Goal: Find specific page/section: Find specific page/section

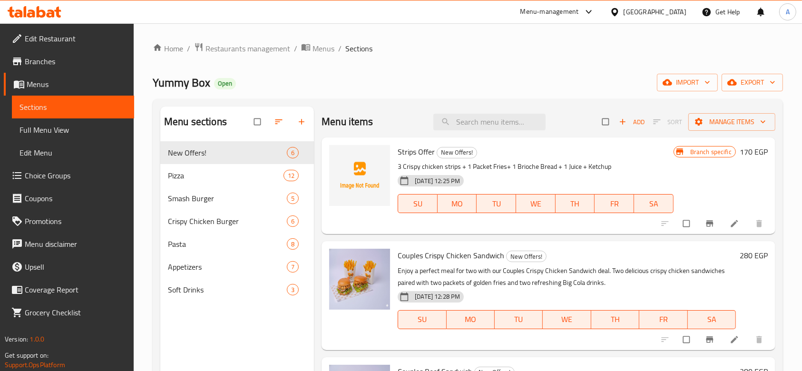
click at [715, 171] on div "Branch specific 170 EGP" at bounding box center [721, 185] width 94 height 81
click at [602, 18] on div "Menu-management" at bounding box center [557, 11] width 89 height 23
click at [579, 10] on div "Menu-management" at bounding box center [549, 11] width 59 height 11
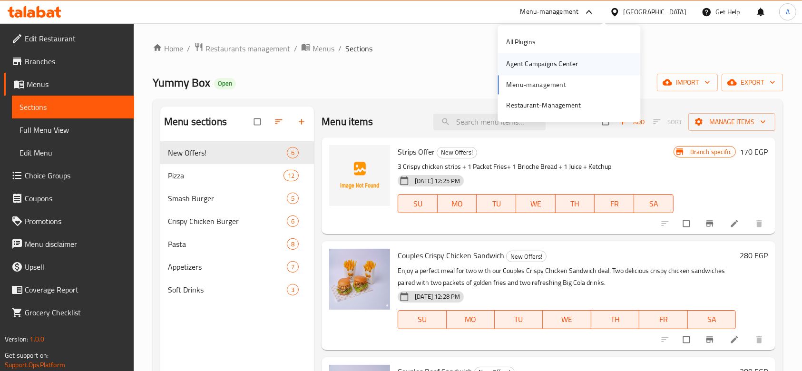
click at [561, 67] on div "Agent Campaigns Center" at bounding box center [542, 64] width 72 height 10
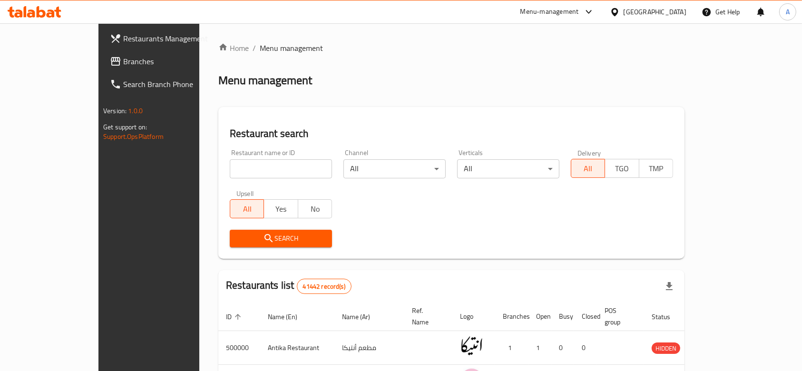
click at [259, 169] on input "search" at bounding box center [281, 168] width 102 height 19
paste input "775194"
type input "775194"
click at [123, 64] on span "Branches" at bounding box center [174, 61] width 102 height 11
